Goal: Find specific page/section: Find specific page/section

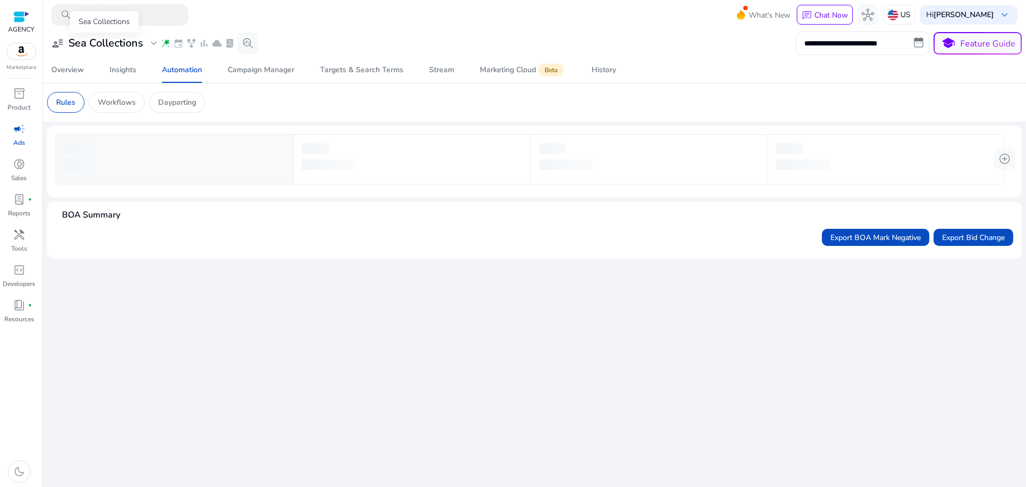
click at [109, 47] on h3 "Sea Collections" at bounding box center [105, 43] width 75 height 13
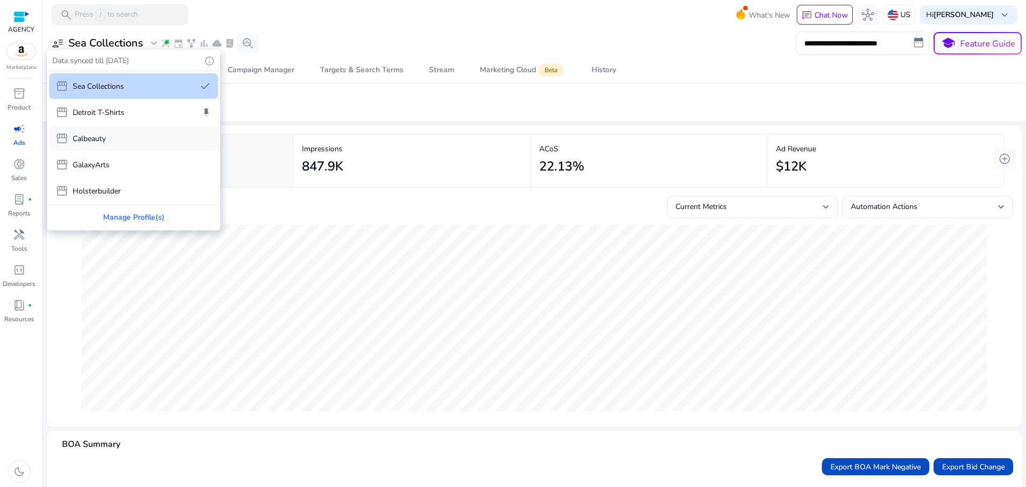
click at [118, 139] on div "storefront Calbeauty" at bounding box center [133, 139] width 169 height 26
